Goal: Check status: Check status

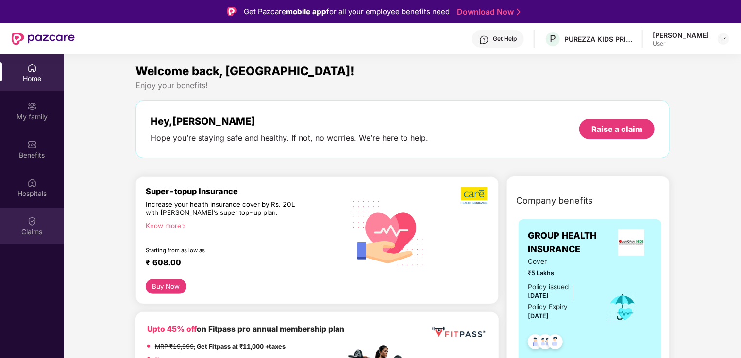
click at [34, 229] on div "Claims" at bounding box center [32, 232] width 64 height 10
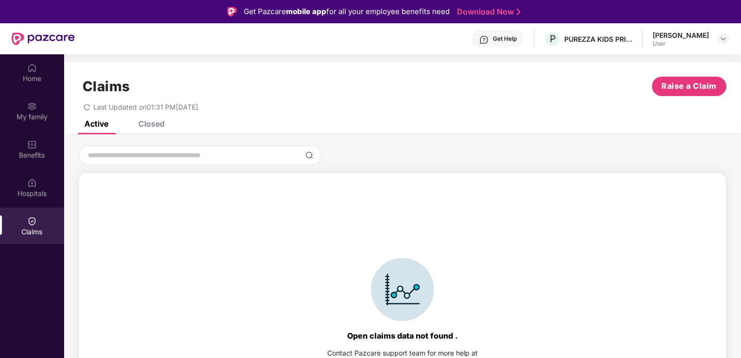
click at [157, 124] on div "Closed" at bounding box center [151, 124] width 26 height 10
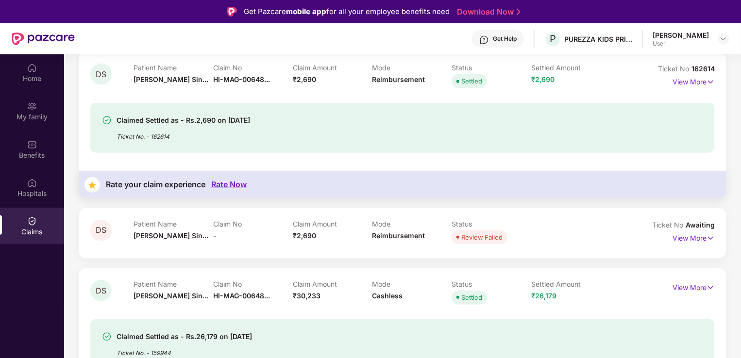
scroll to position [97, 0]
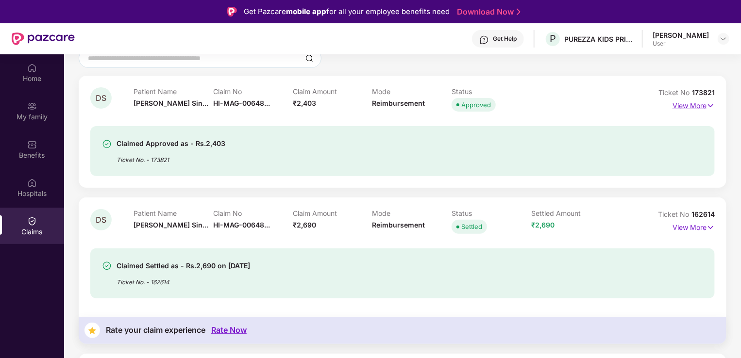
click at [686, 106] on p "View More" at bounding box center [693, 104] width 42 height 13
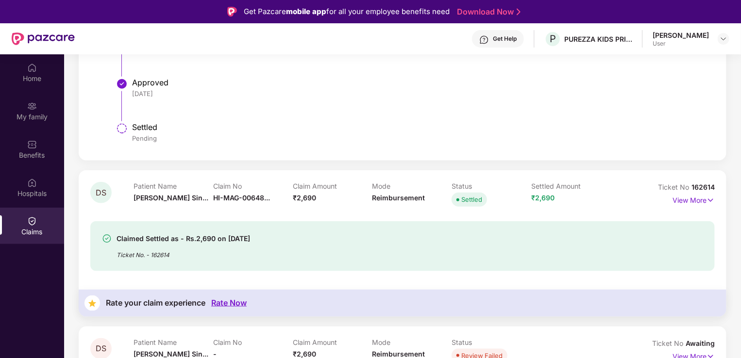
scroll to position [629, 0]
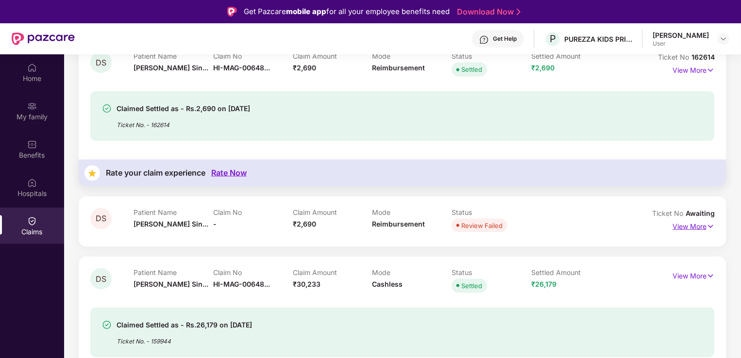
click at [693, 227] on p "View More" at bounding box center [693, 225] width 42 height 13
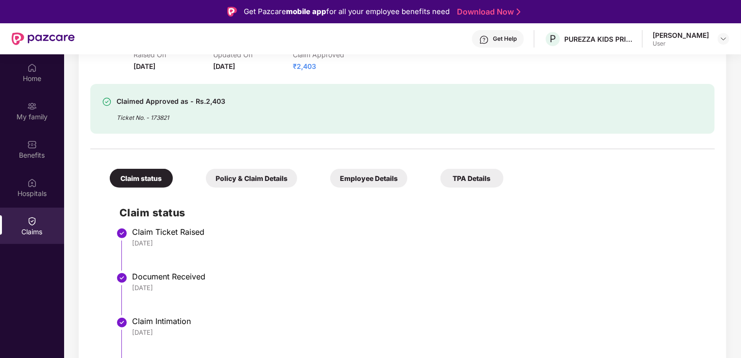
scroll to position [97, 0]
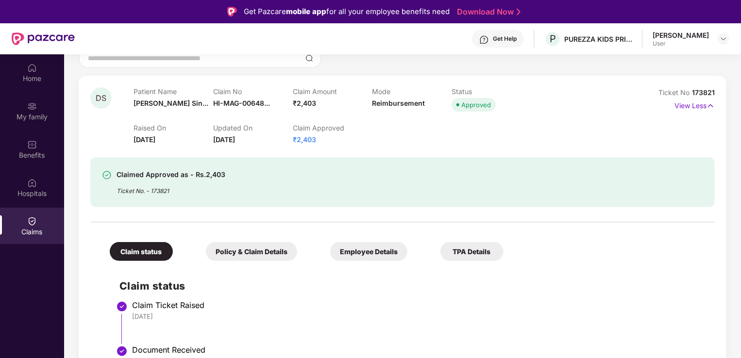
click at [468, 106] on div "Approved" at bounding box center [476, 105] width 30 height 10
click at [694, 105] on p "View Less" at bounding box center [694, 104] width 40 height 13
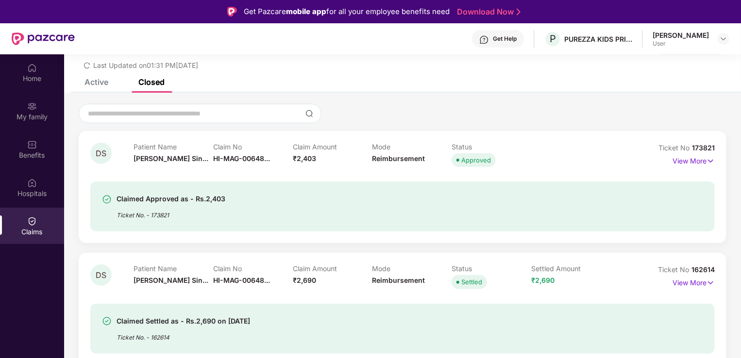
scroll to position [0, 0]
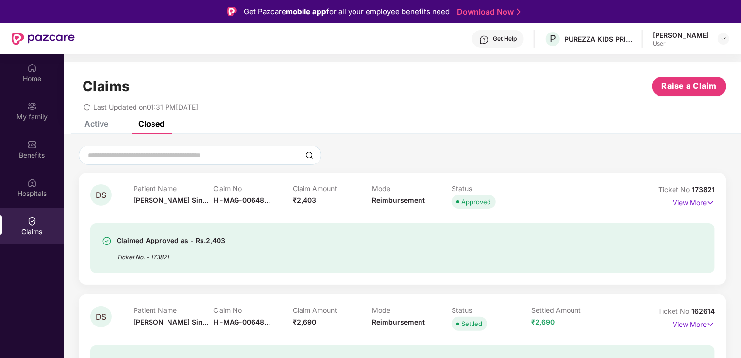
click at [91, 127] on div "Active" at bounding box center [96, 124] width 24 height 10
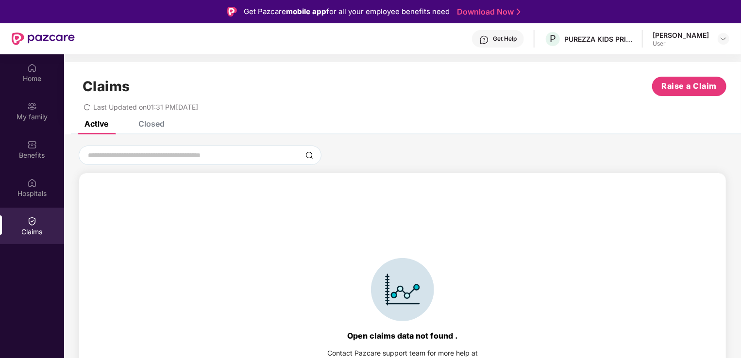
click at [152, 123] on div "Closed" at bounding box center [151, 124] width 26 height 10
